Goal: Information Seeking & Learning: Compare options

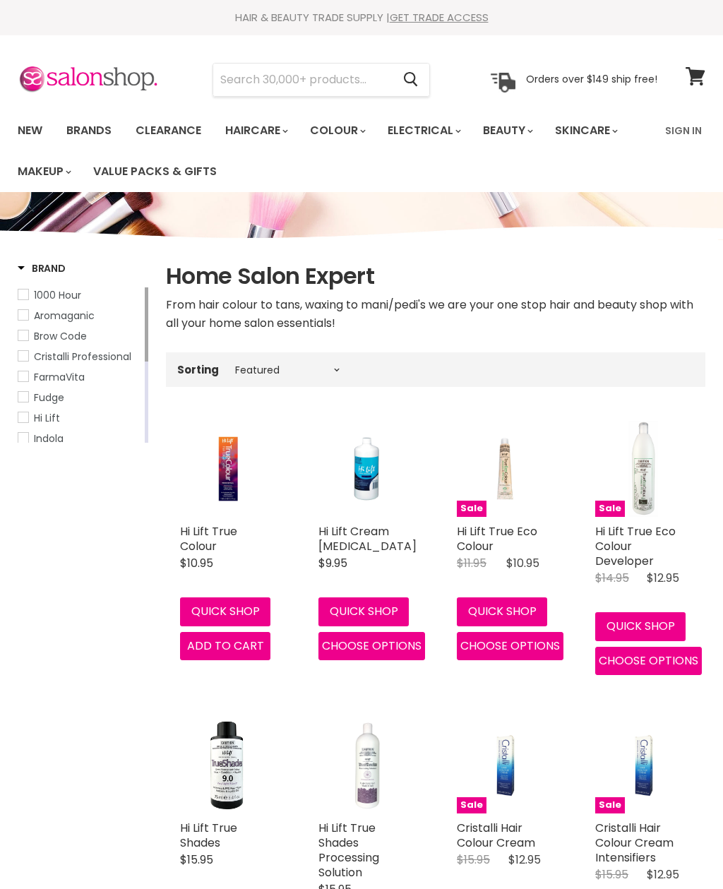
select select "manual"
click at [329, 78] on input "Search" at bounding box center [302, 80] width 179 height 32
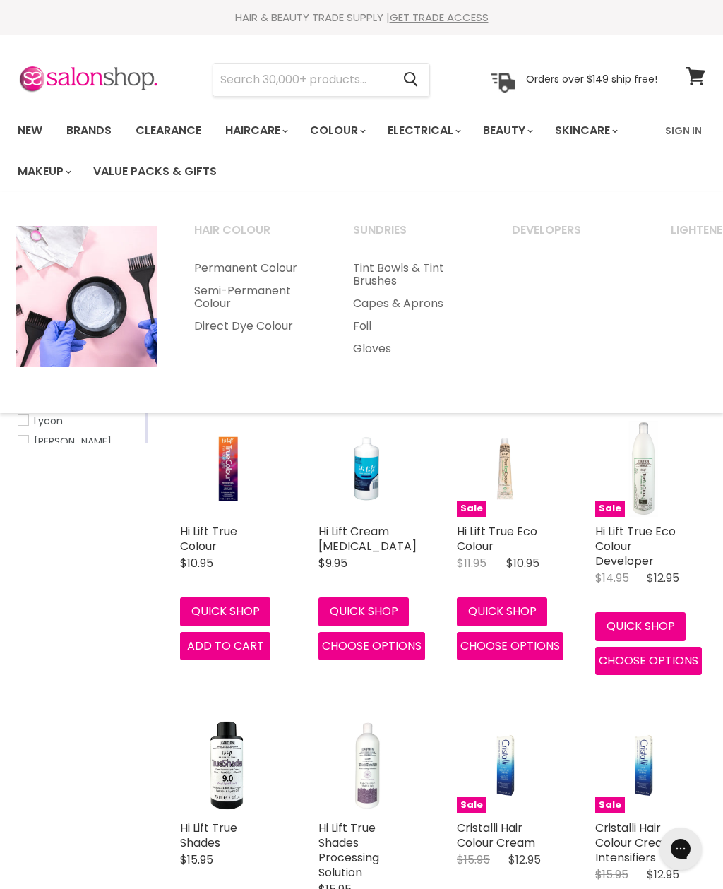
click at [326, 85] on input "Search" at bounding box center [302, 80] width 179 height 32
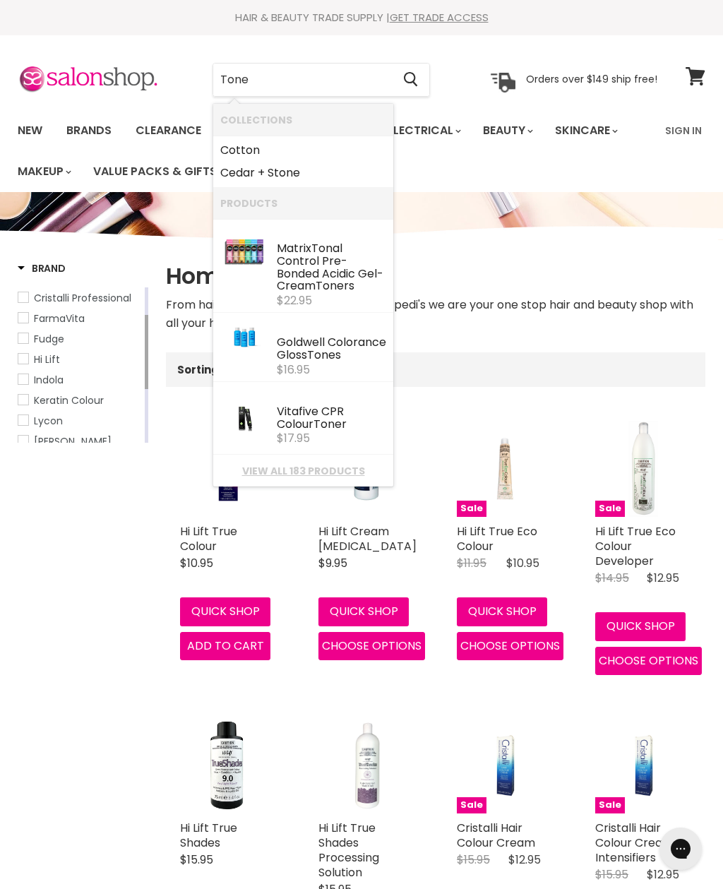
type input "Toner"
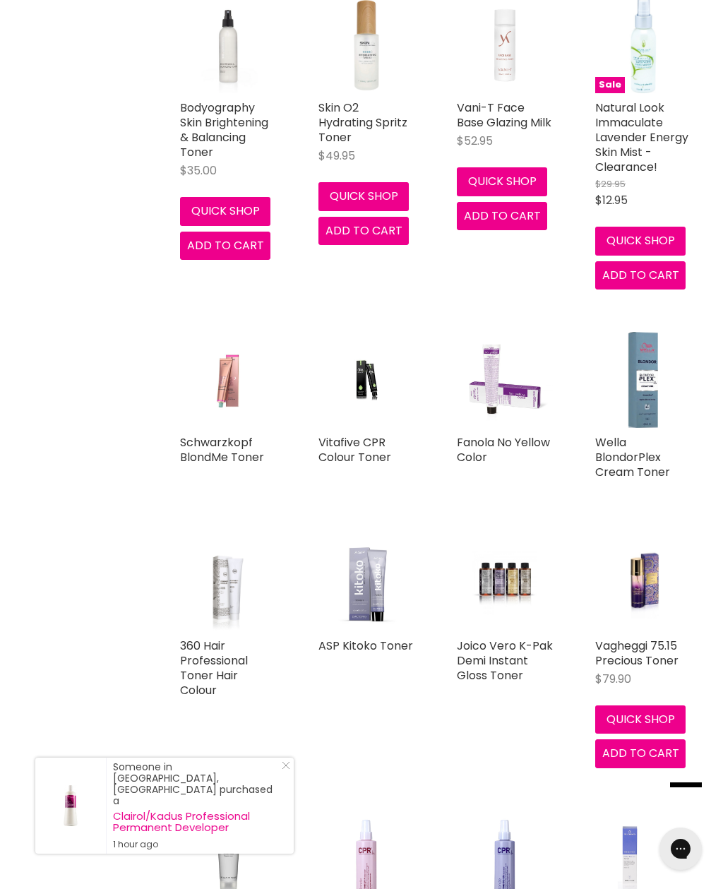
scroll to position [670, 0]
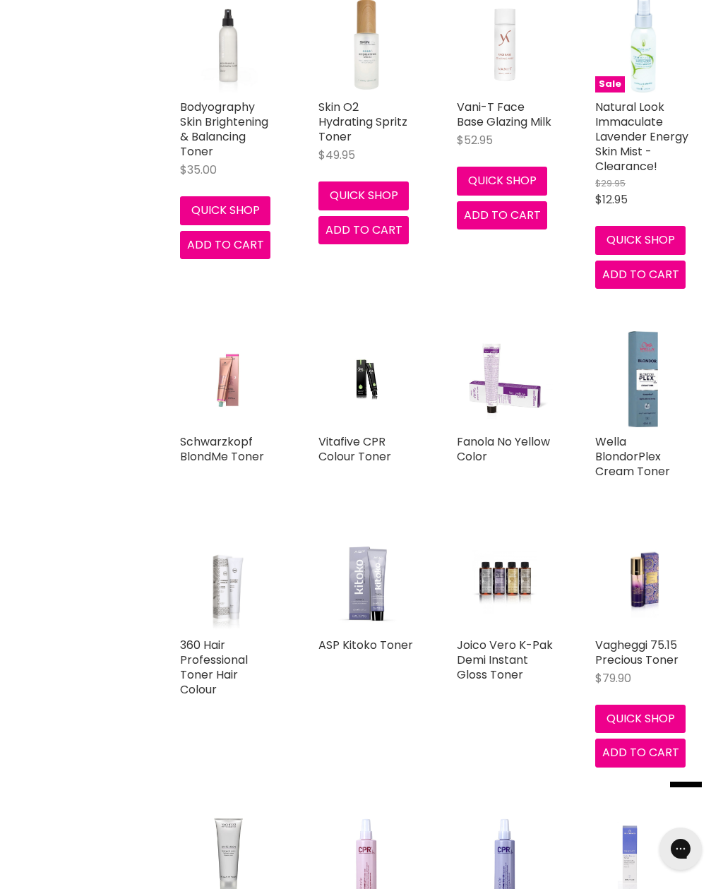
click at [511, 442] on link "Fanola No Yellow Color" at bounding box center [503, 449] width 93 height 31
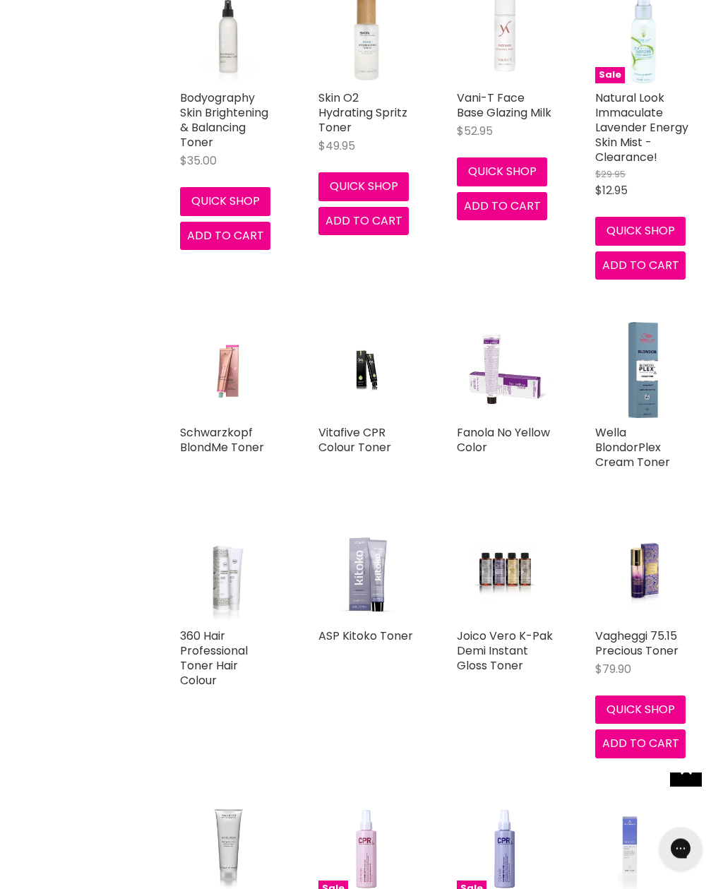
scroll to position [679, 0]
click at [384, 638] on link "ASP Kitoko Toner" at bounding box center [366, 636] width 95 height 16
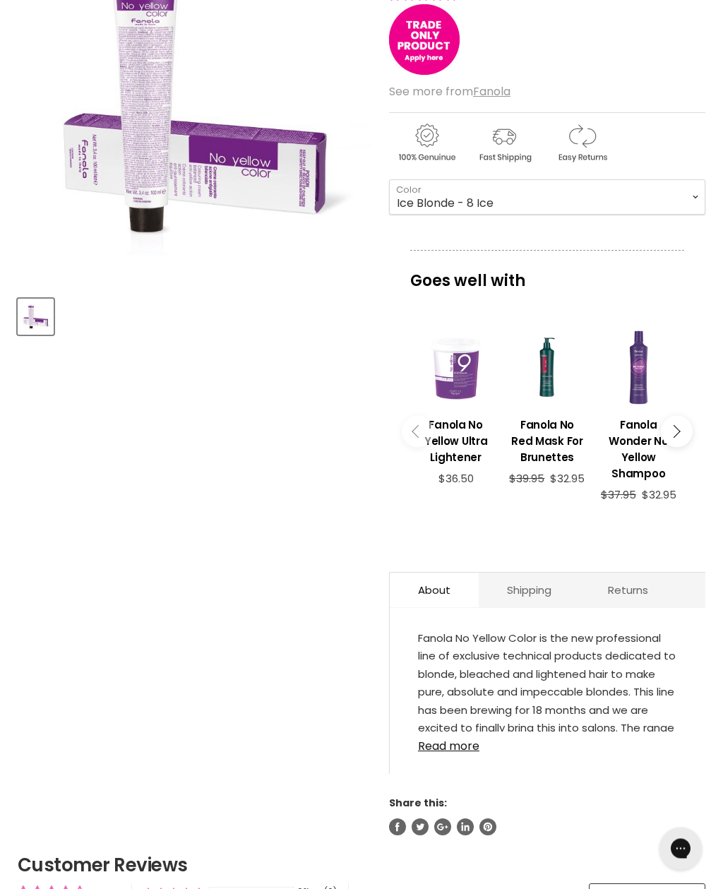
scroll to position [281, 0]
click at [453, 741] on link "Read more" at bounding box center [547, 742] width 259 height 21
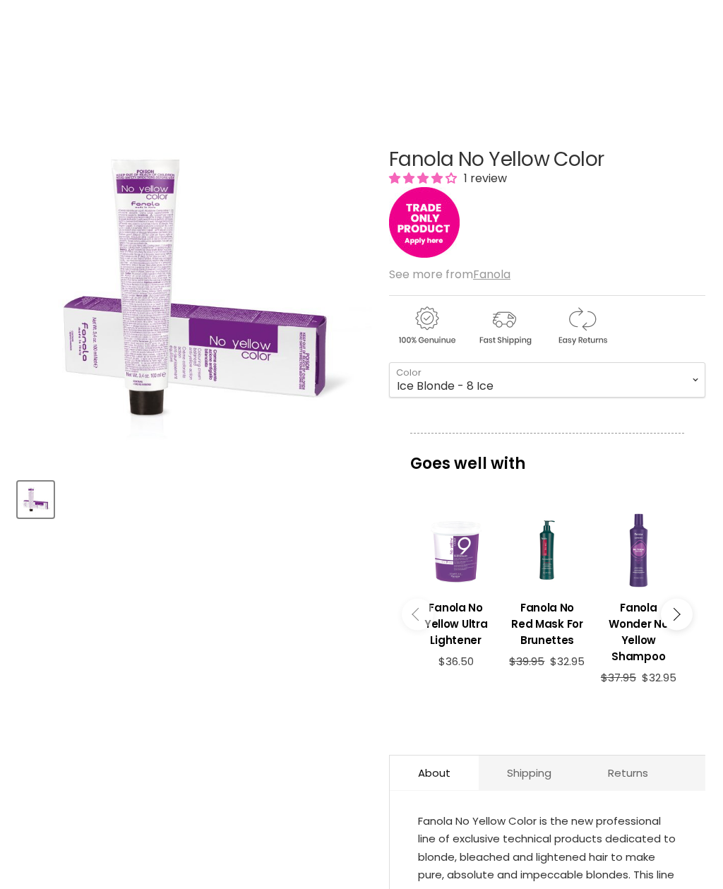
scroll to position [0, 0]
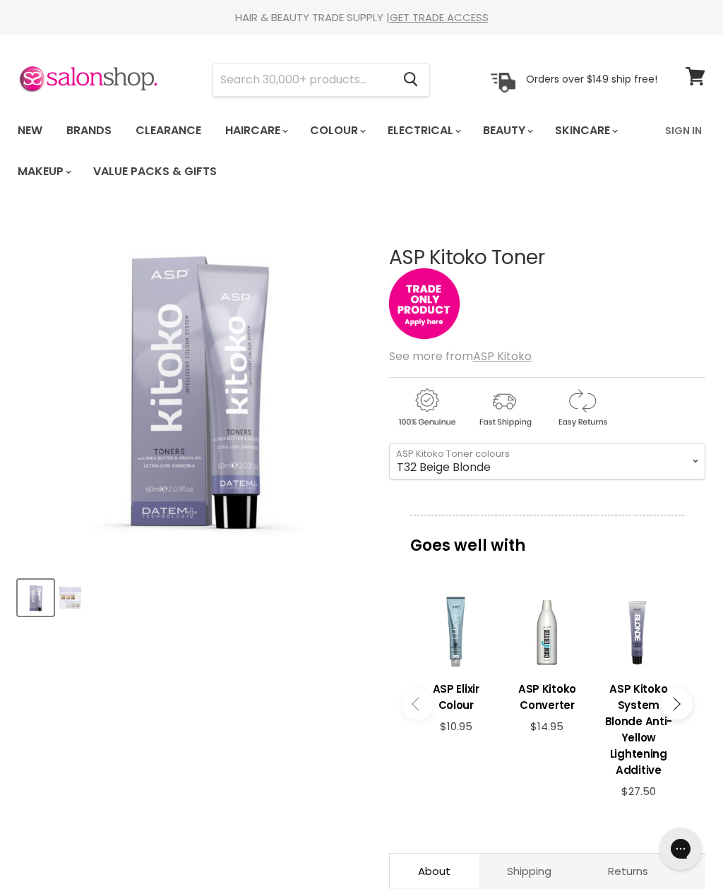
click at [69, 593] on img "Product thumbnails" at bounding box center [70, 597] width 22 height 33
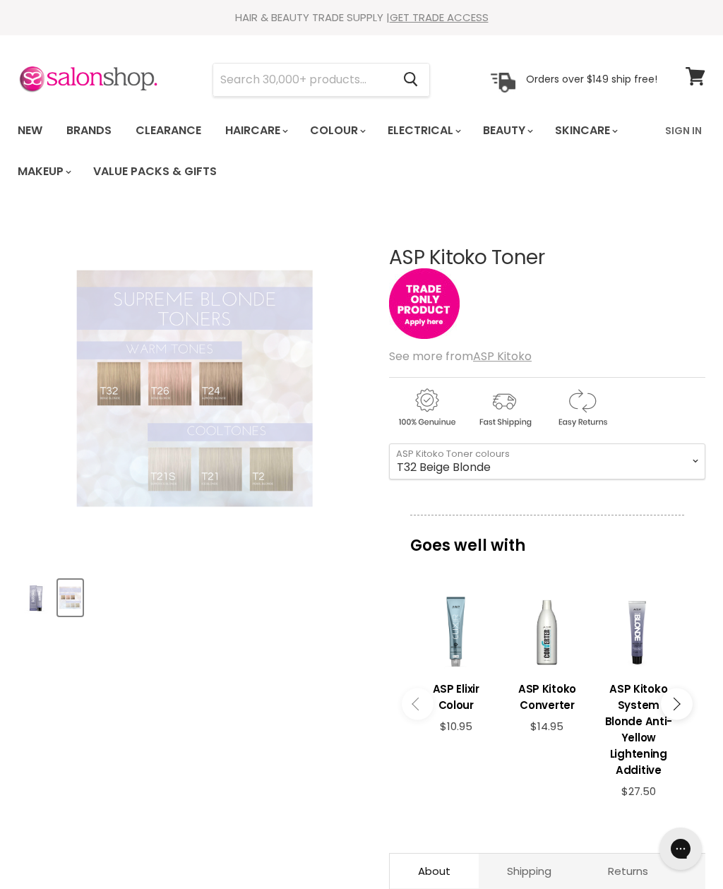
click at [159, 363] on img "ASP Kitoko Toner image. Click or Scroll to Zoom." at bounding box center [136, 388] width 236 height 355
click at [159, 384] on img "ASP Kitoko Toner image. Click or Scroll to Zoom." at bounding box center [136, 388] width 236 height 355
click at [588, 453] on select "T32 Beige Blonde T2 Pearl Blonde T21S Super Ice Blonde T26 Rose Blonde T21 Ice …" at bounding box center [547, 461] width 316 height 35
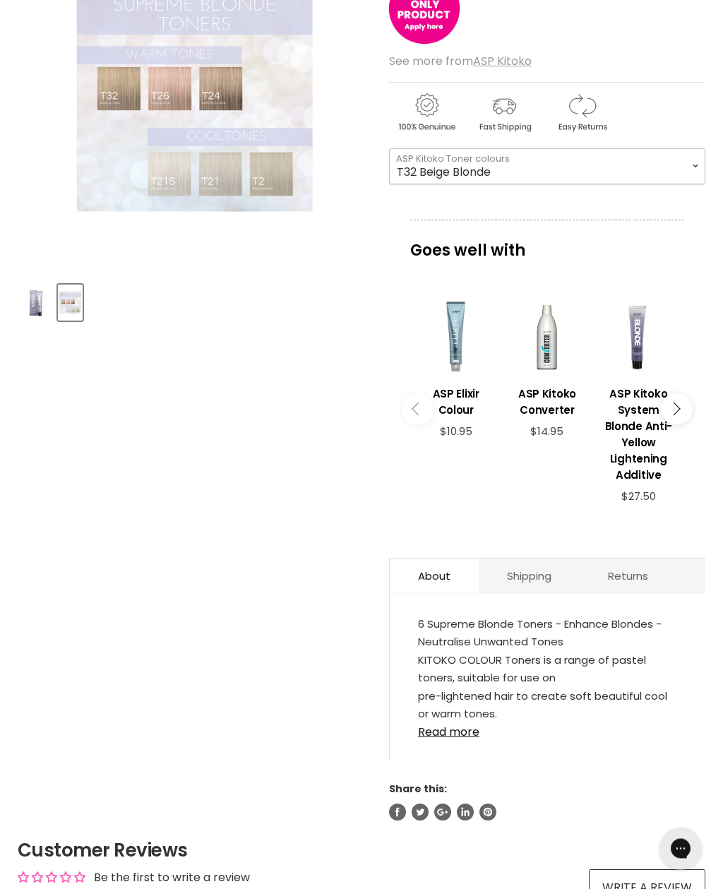
scroll to position [295, 0]
click at [667, 424] on h3 "ASP Kitoko System Blonde Anti-Yellow Lightening Additive" at bounding box center [638, 434] width 77 height 97
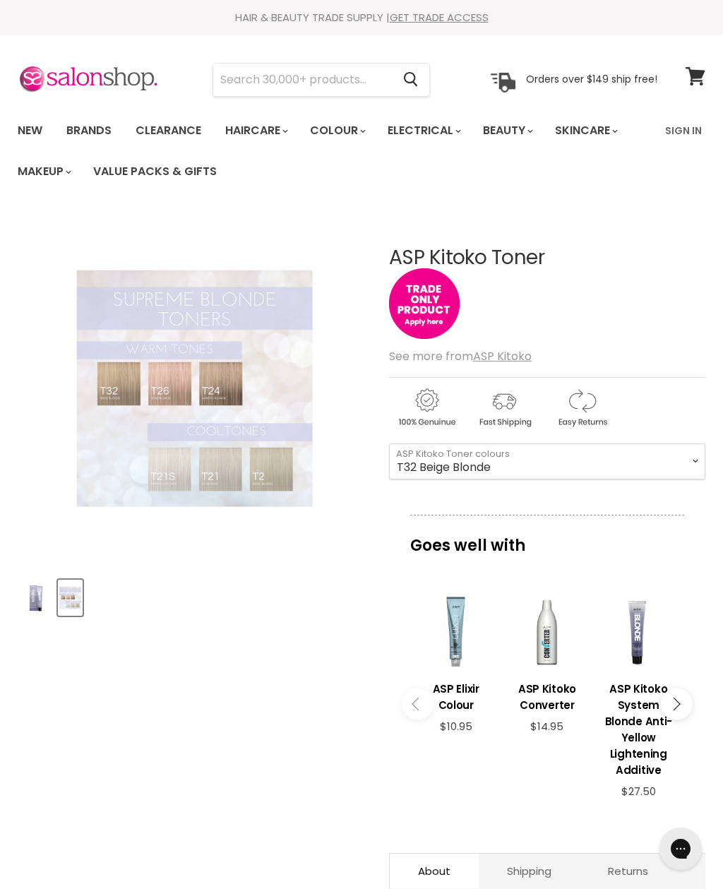
scroll to position [340, 0]
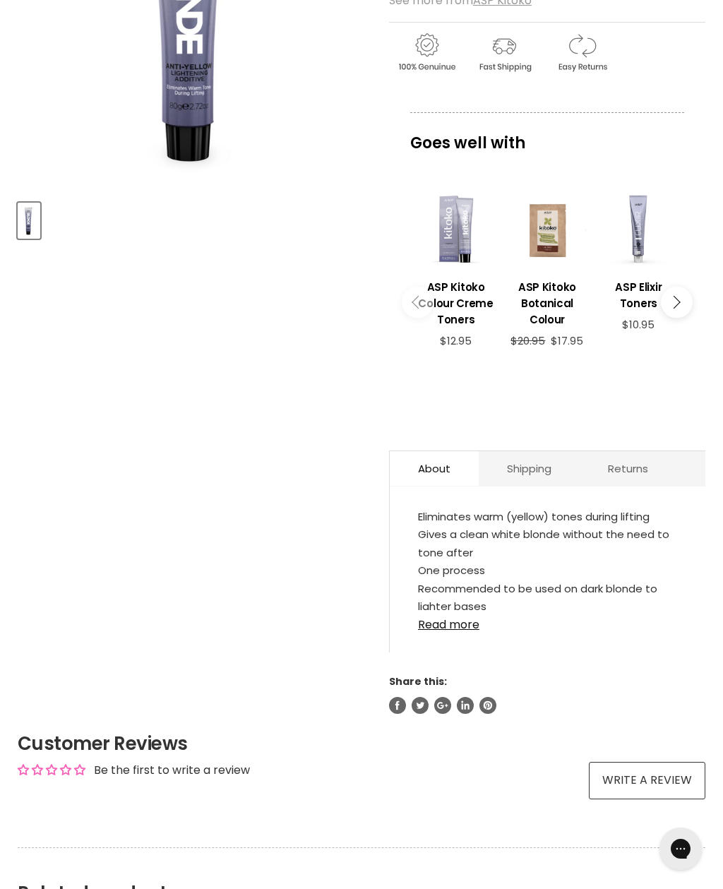
scroll to position [343, 0]
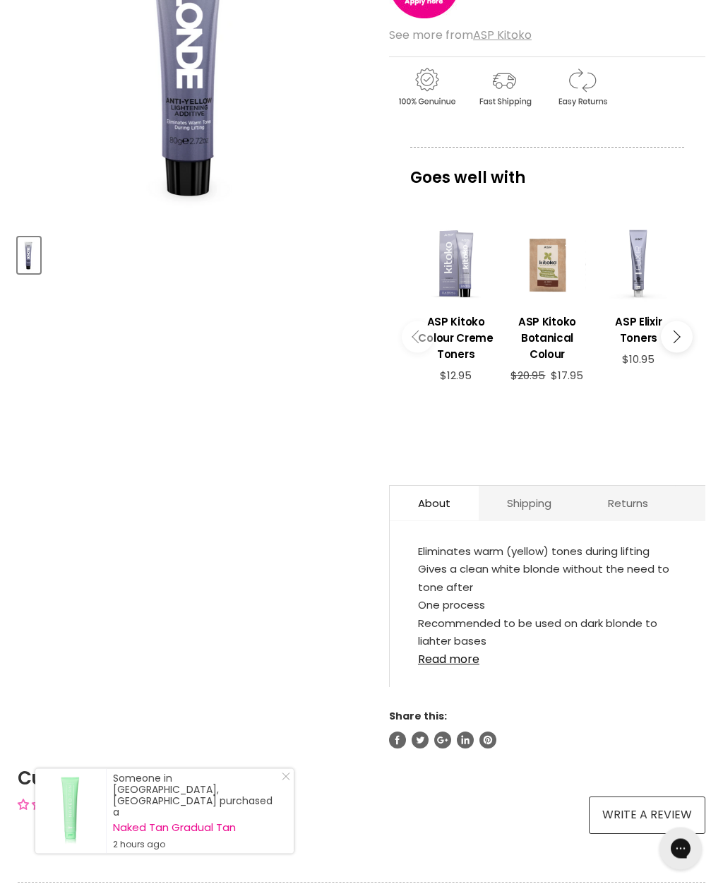
click at [466, 659] on link "Read more" at bounding box center [547, 656] width 259 height 21
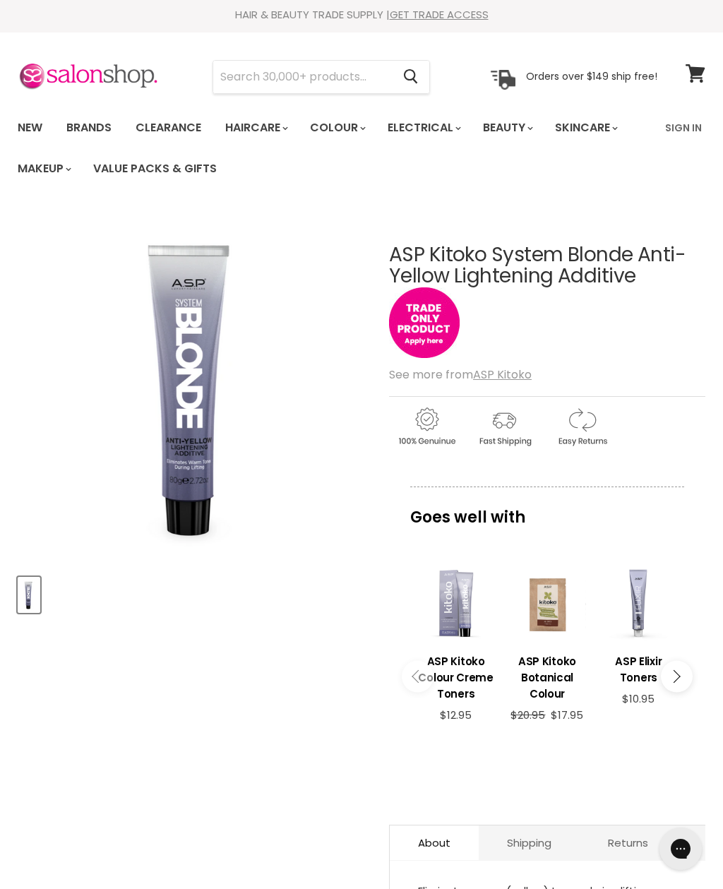
scroll to position [0, 0]
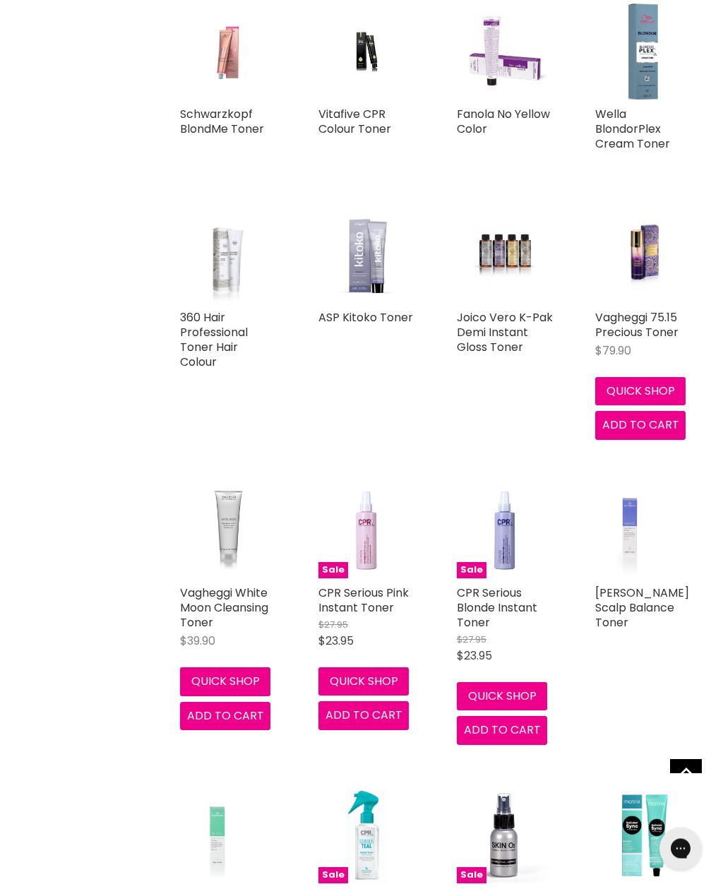
scroll to position [998, 0]
click at [381, 309] on link "ASP Kitoko Toner" at bounding box center [366, 317] width 95 height 16
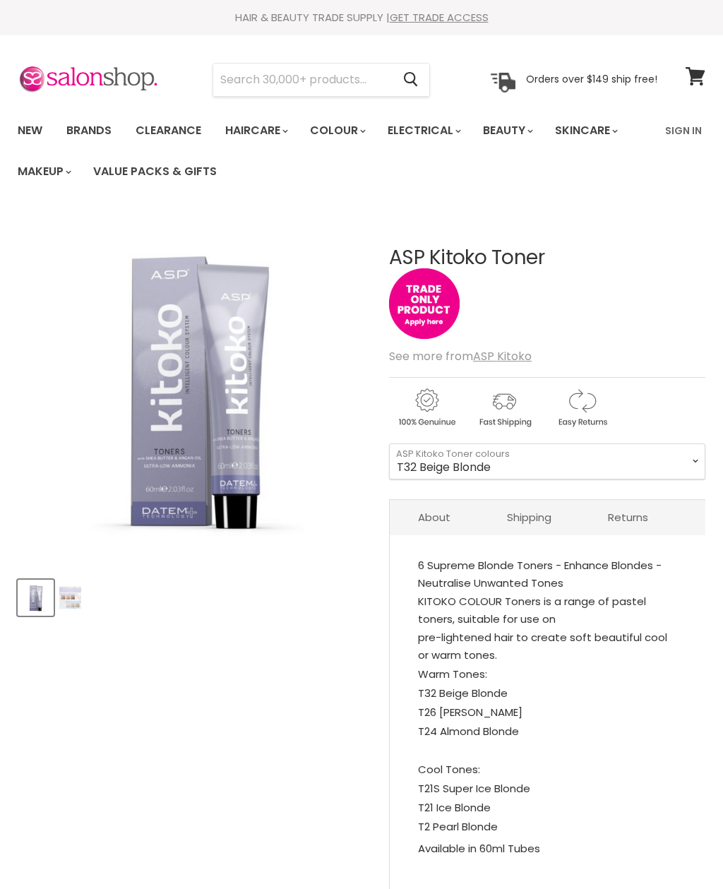
click at [71, 595] on img "Product thumbnails" at bounding box center [70, 597] width 22 height 33
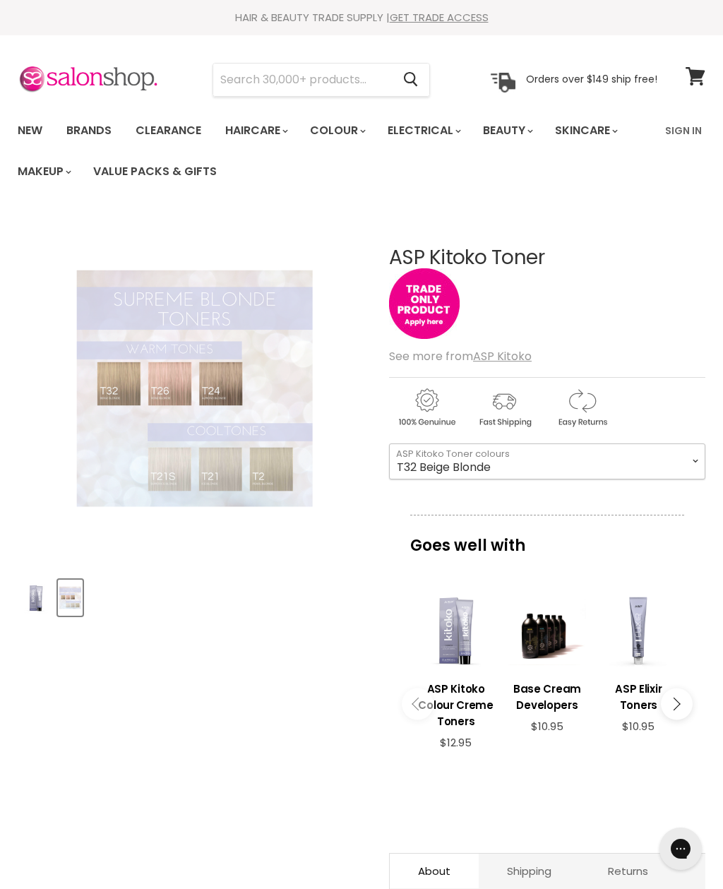
click at [538, 459] on select "T32 Beige Blonde T2 Pearl Blonde T21S Super Ice Blonde T26 [PERSON_NAME] T21 Ic…" at bounding box center [547, 461] width 316 height 35
